Goal: Task Accomplishment & Management: Complete application form

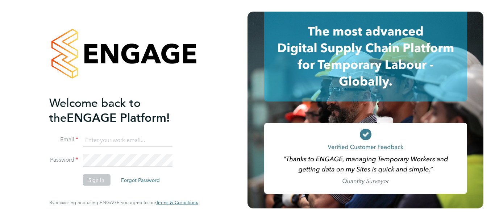
type input "philip.tedstone@conceptresources.co.uk"
click at [95, 180] on button "Sign In" at bounding box center [97, 180] width 28 height 12
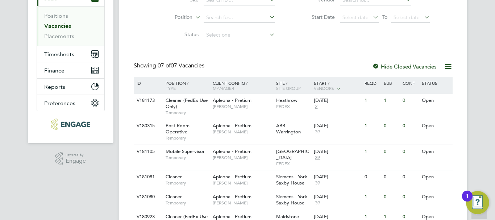
scroll to position [109, 0]
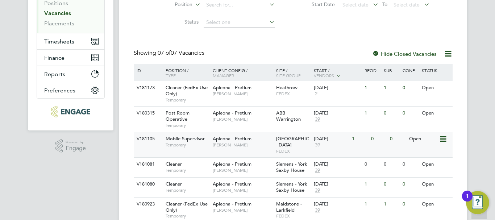
click at [195, 138] on span "Mobile Supervisor" at bounding box center [185, 139] width 39 height 6
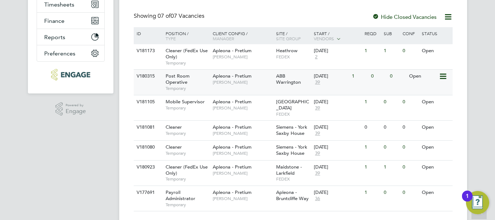
scroll to position [158, 0]
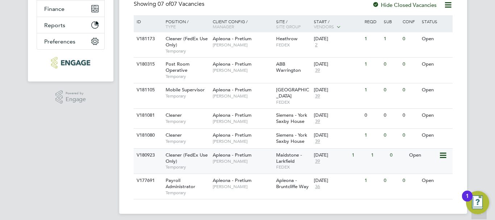
click at [285, 152] on span "Maidstone - Larkfield" at bounding box center [289, 158] width 26 height 12
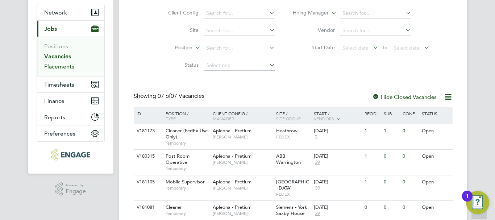
scroll to position [0, 0]
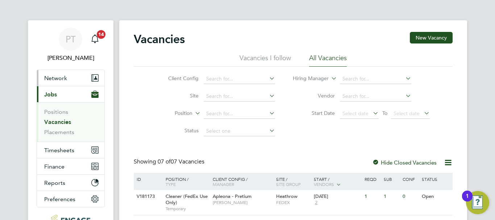
click at [55, 75] on span "Network" at bounding box center [55, 78] width 23 height 7
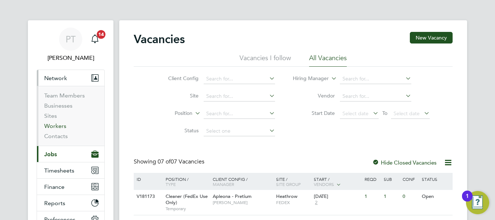
click at [57, 128] on link "Workers" at bounding box center [55, 125] width 22 height 7
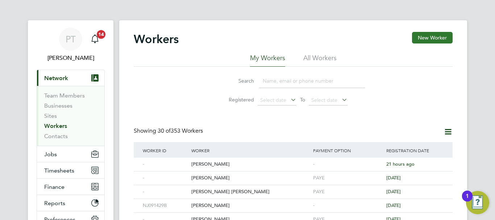
click at [440, 36] on button "New Worker" at bounding box center [432, 38] width 41 height 12
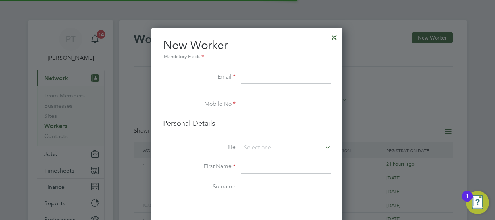
scroll to position [613, 192]
paste input "apollit4655@gmail.com"
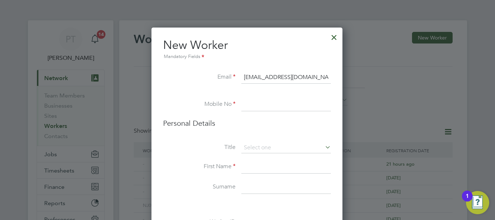
type input "apollit4655@gmail.com"
click at [262, 104] on input at bounding box center [286, 104] width 90 height 13
click at [253, 103] on input at bounding box center [286, 104] width 90 height 13
paste input "07398855910"
type input "07398855910"
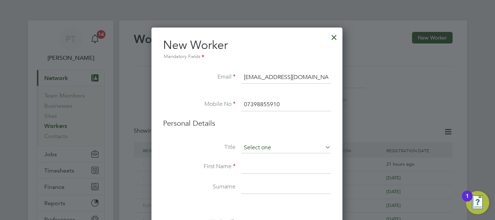
click at [254, 146] on input at bounding box center [286, 147] width 90 height 11
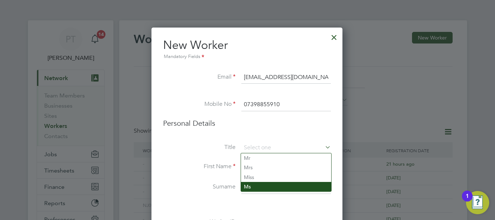
click at [257, 188] on li "Ms" at bounding box center [286, 186] width 90 height 9
type input "Ms"
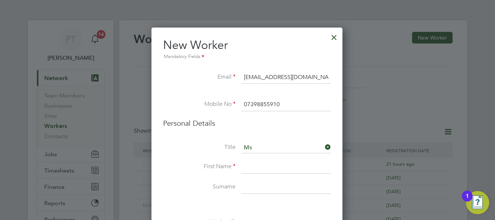
click at [258, 168] on input at bounding box center [286, 167] width 90 height 13
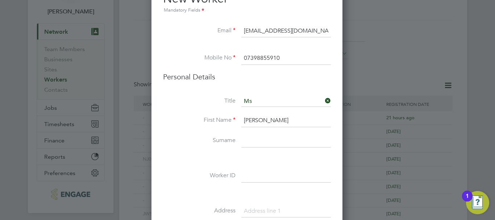
scroll to position [72, 0]
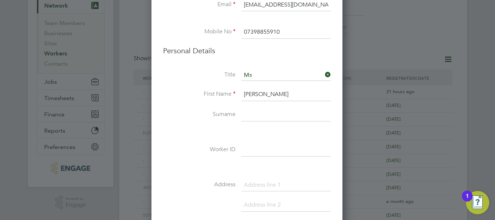
type input "Anita"
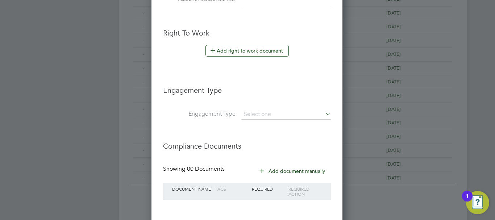
scroll to position [420, 0]
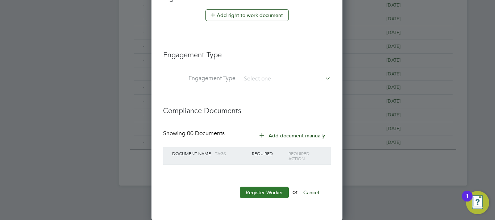
type input "Pollit"
click at [269, 192] on button "Register Worker" at bounding box center [264, 193] width 49 height 12
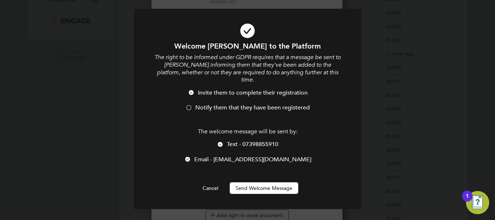
scroll to position [613, 192]
click at [189, 105] on div at bounding box center [188, 108] width 7 height 7
click at [274, 182] on button "Send Welcome Message" at bounding box center [264, 188] width 68 height 12
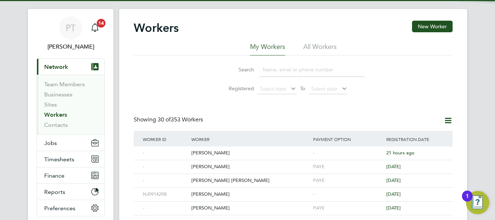
scroll to position [0, 0]
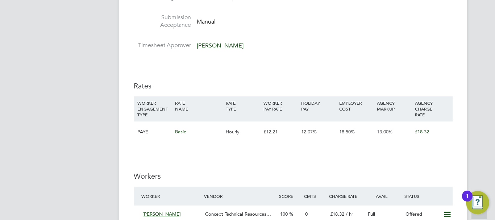
scroll to position [580, 0]
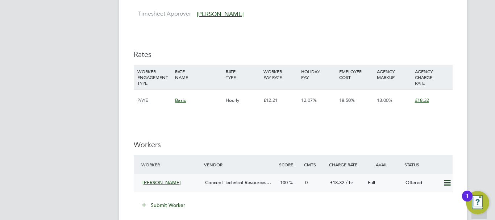
click at [449, 184] on icon at bounding box center [447, 183] width 9 height 6
click at [433, 198] on li "Confirm" at bounding box center [437, 199] width 28 height 10
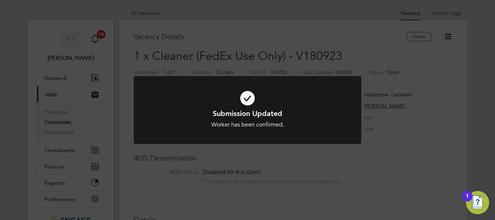
scroll to position [109, 0]
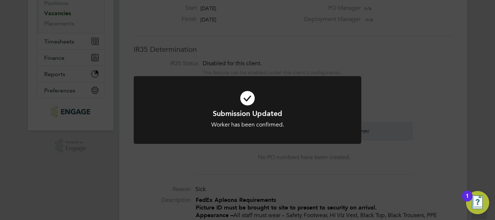
click at [259, 129] on div at bounding box center [248, 110] width 228 height 68
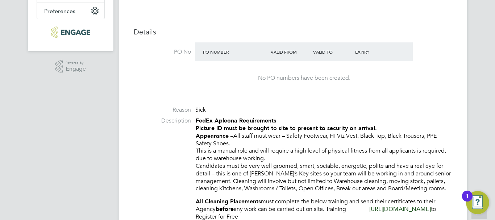
scroll to position [290, 0]
